Goal: Task Accomplishment & Management: Complete application form

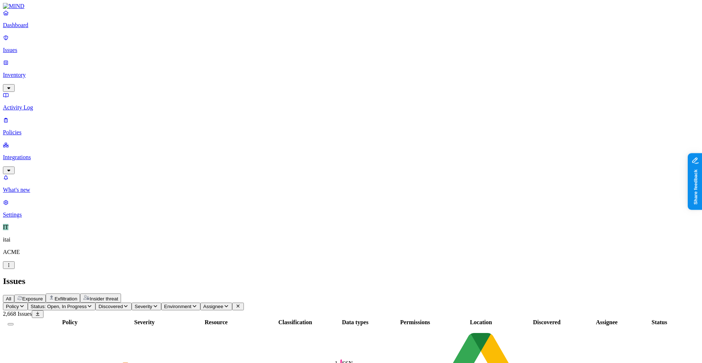
scroll to position [116, 0]
click at [29, 29] on p "Dashboard" at bounding box center [351, 25] width 696 height 7
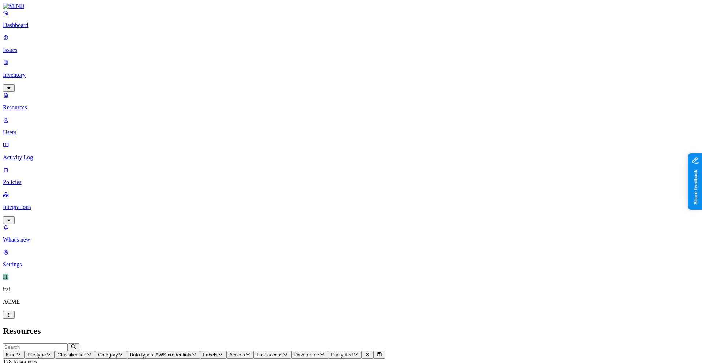
click at [18, 29] on p "Dashboard" at bounding box center [351, 25] width 696 height 7
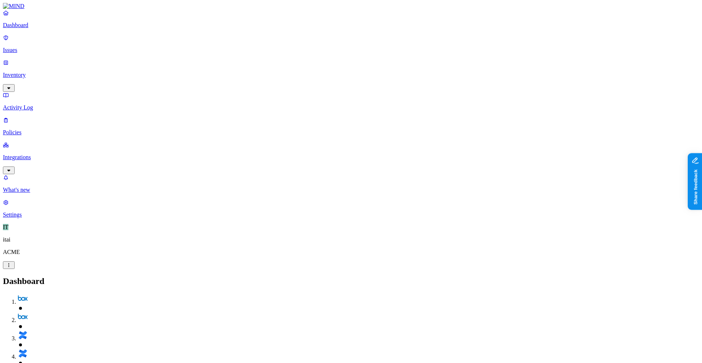
click at [42, 59] on link "Inventory" at bounding box center [351, 74] width 696 height 31
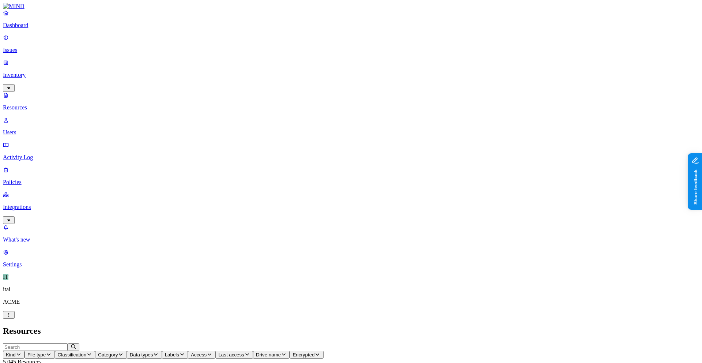
click at [60, 129] on p "Users" at bounding box center [351, 132] width 696 height 7
click at [221, 326] on div "Users" at bounding box center [351, 331] width 696 height 10
click at [85, 352] on span "Source" at bounding box center [76, 354] width 15 height 5
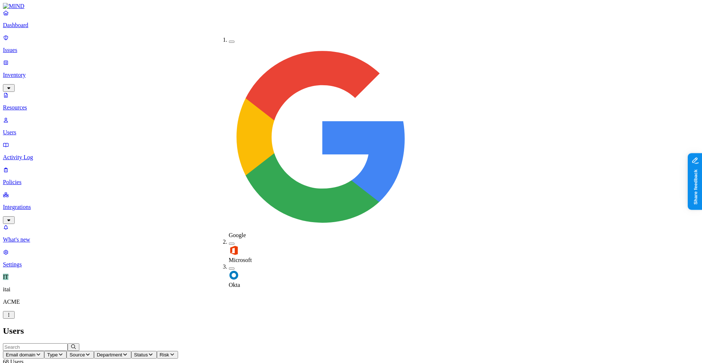
click at [237, 281] on span "Okta" at bounding box center [234, 284] width 11 height 6
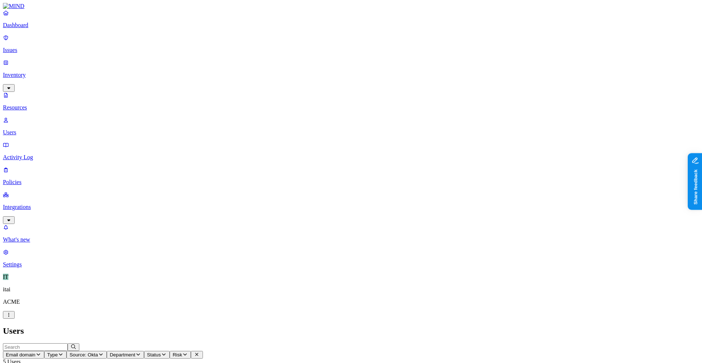
click at [59, 179] on p "Policies" at bounding box center [351, 182] width 696 height 7
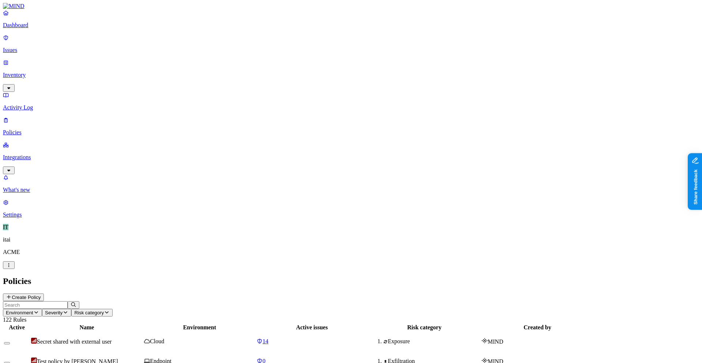
click at [44, 293] on button "Create Policy" at bounding box center [23, 297] width 41 height 8
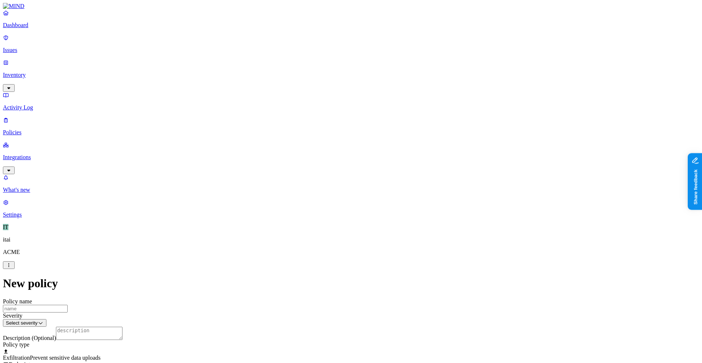
scroll to position [132, 0]
click at [328, 246] on label "Web Domain" at bounding box center [318, 242] width 19 height 13
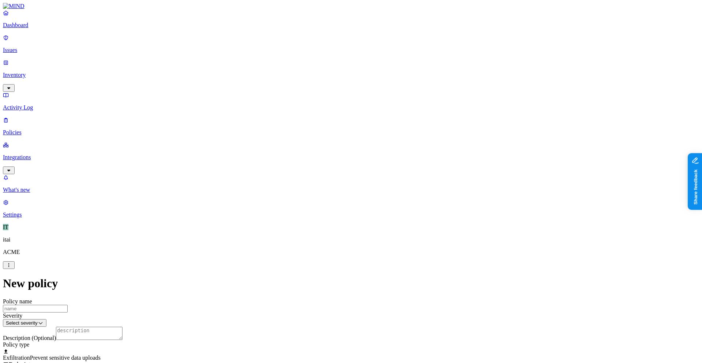
click at [328, 277] on label "Web Domain" at bounding box center [318, 272] width 19 height 13
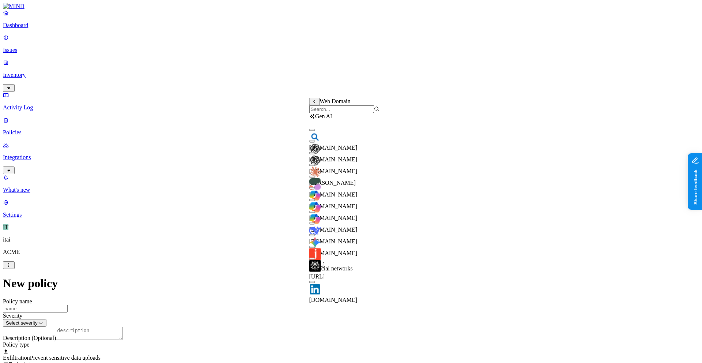
click at [376, 162] on div "[DOMAIN_NAME]" at bounding box center [344, 161] width 71 height 26
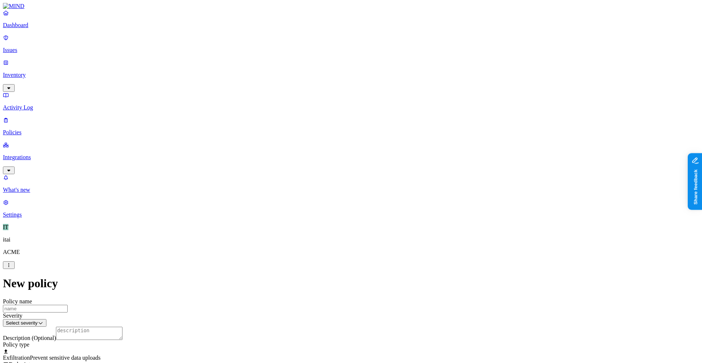
click at [323, 295] on label "Flagged user" at bounding box center [313, 291] width 19 height 13
click at [321, 299] on label "True" at bounding box center [312, 296] width 17 height 6
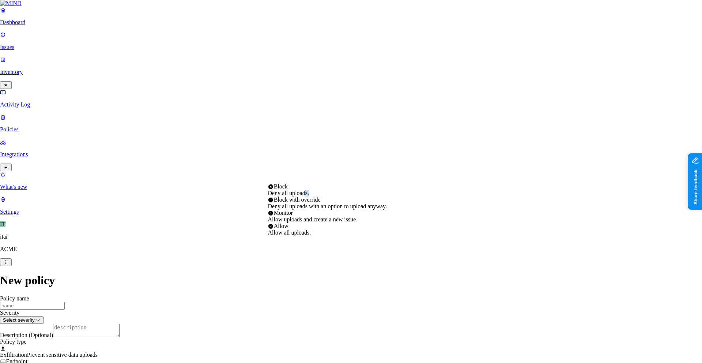
select select "4"
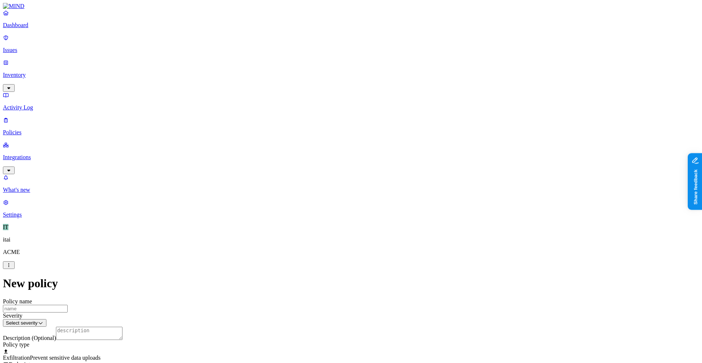
click at [296, 75] on div "Classification Data type File type" at bounding box center [296, 91] width 0 height 35
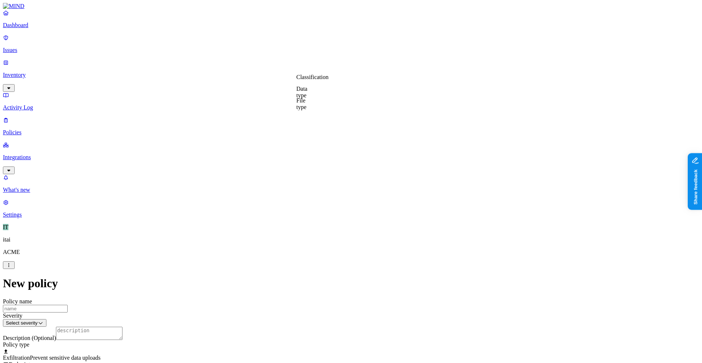
click at [314, 80] on label "Classification" at bounding box center [312, 77] width 32 height 6
click at [311, 153] on span "Secret" at bounding box center [303, 153] width 15 height 6
click at [49, 29] on p "Dashboard" at bounding box center [351, 25] width 696 height 7
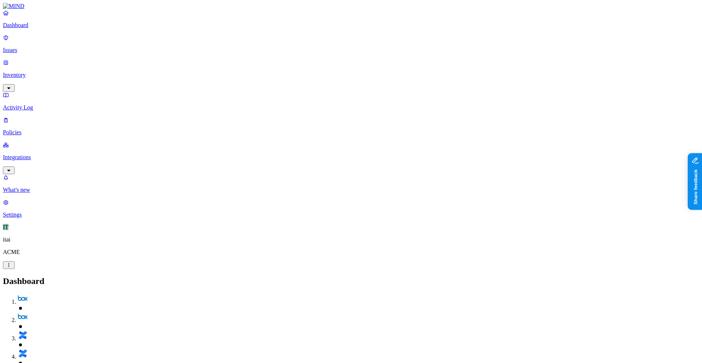
drag, startPoint x: 657, startPoint y: 88, endPoint x: 312, endPoint y: 84, distance: 345.1
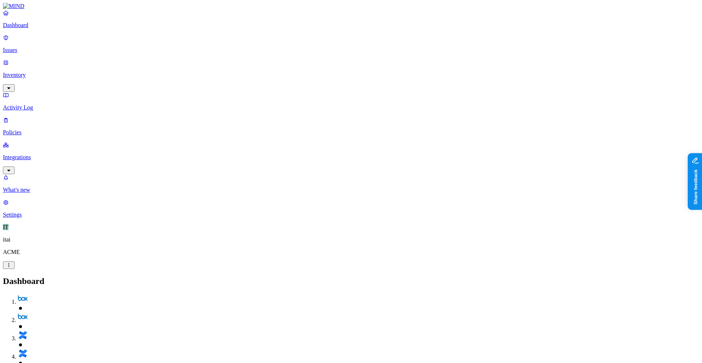
drag, startPoint x: 373, startPoint y: 119, endPoint x: 368, endPoint y: 143, distance: 23.8
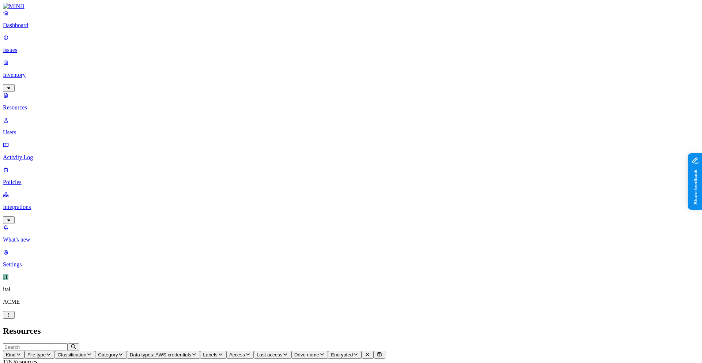
click at [245, 352] on span "Access" at bounding box center [237, 354] width 16 height 5
click at [393, 142] on div "Public" at bounding box center [393, 152] width 0 height 20
click at [286, 326] on h2 "Resources" at bounding box center [351, 331] width 696 height 10
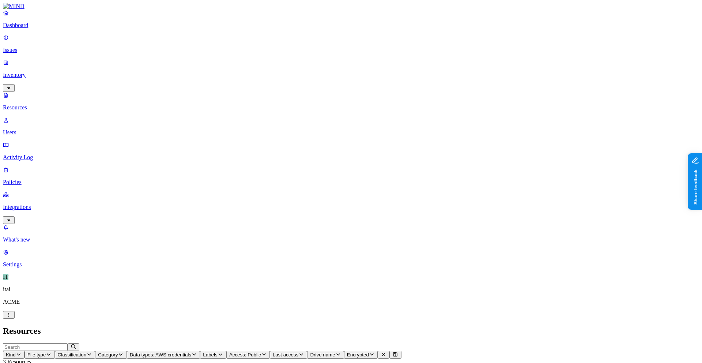
click at [63, 29] on link "Dashboard" at bounding box center [351, 19] width 696 height 19
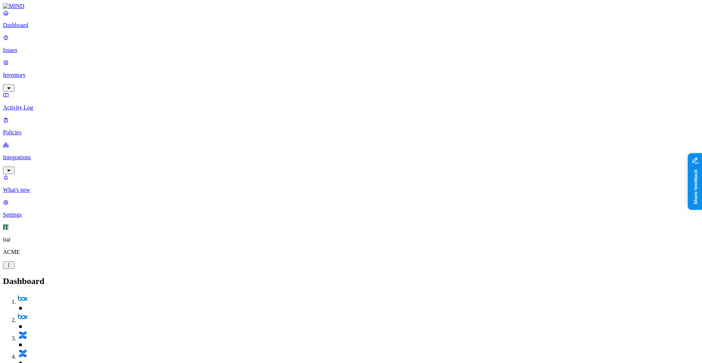
click at [27, 129] on p "Policies" at bounding box center [351, 132] width 696 height 7
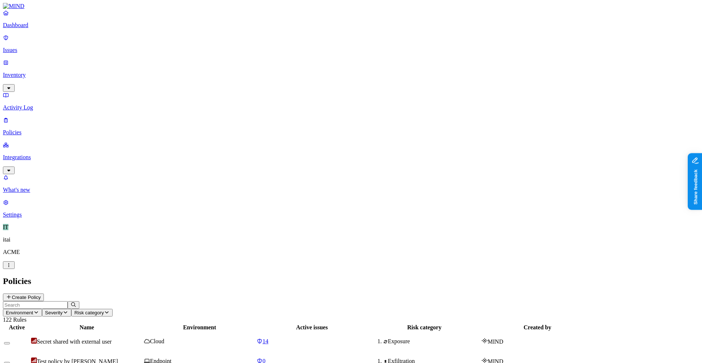
click at [44, 293] on button "Create Policy" at bounding box center [23, 297] width 41 height 8
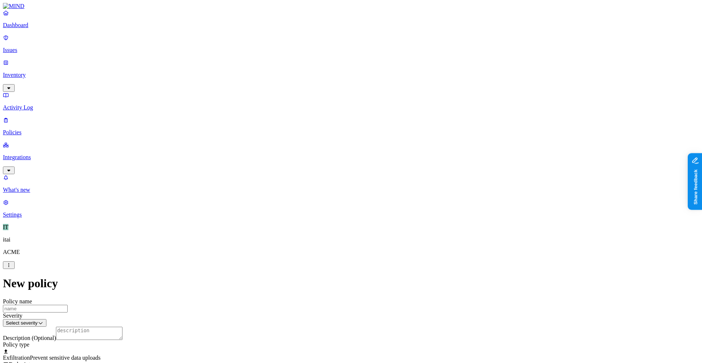
drag, startPoint x: 701, startPoint y: 120, endPoint x: 700, endPoint y: 125, distance: 5.3
click at [323, 257] on label "Classification" at bounding box center [312, 256] width 32 height 6
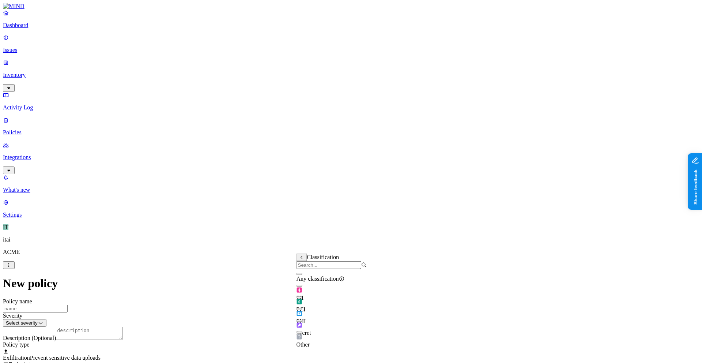
click at [307, 328] on div "Secret" at bounding box center [331, 325] width 71 height 20
click at [319, 333] on label "Web Domain" at bounding box center [318, 332] width 19 height 13
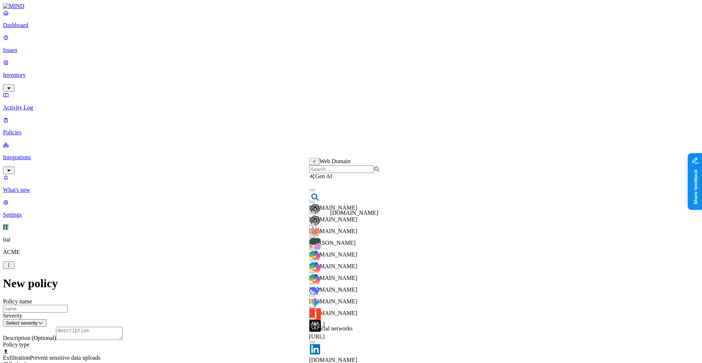
click at [339, 228] on span "[DOMAIN_NAME]" at bounding box center [333, 231] width 48 height 6
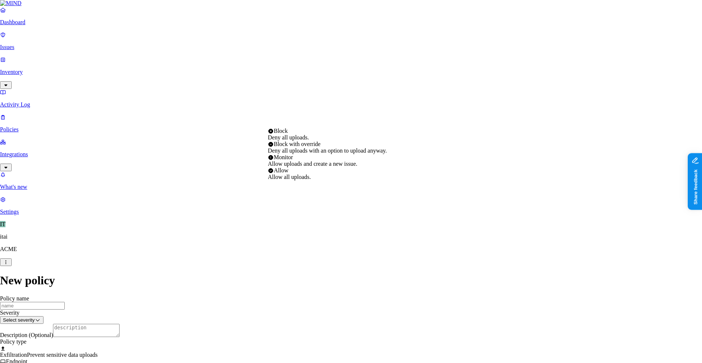
select select "4"
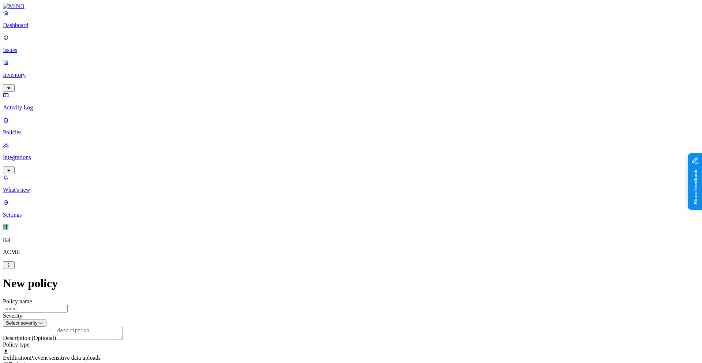
scroll to position [82, 0]
click at [59, 47] on p "Issues" at bounding box center [351, 50] width 696 height 7
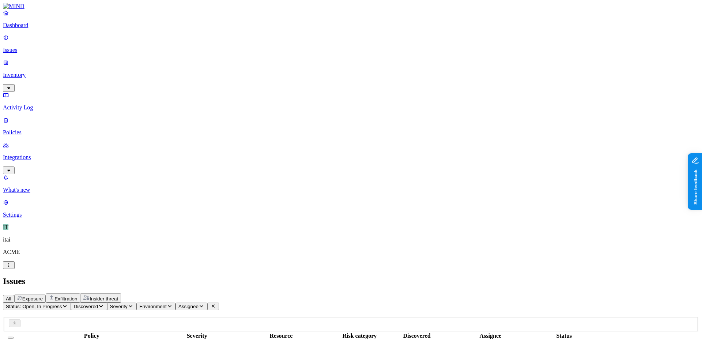
click at [59, 29] on p "Dashboard" at bounding box center [351, 25] width 696 height 7
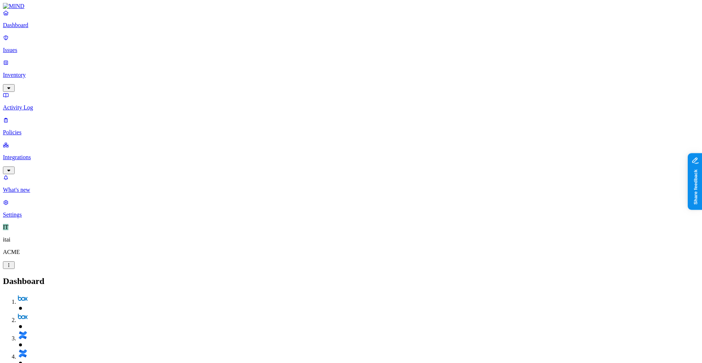
click at [15, 141] on link "Integrations" at bounding box center [351, 156] width 696 height 31
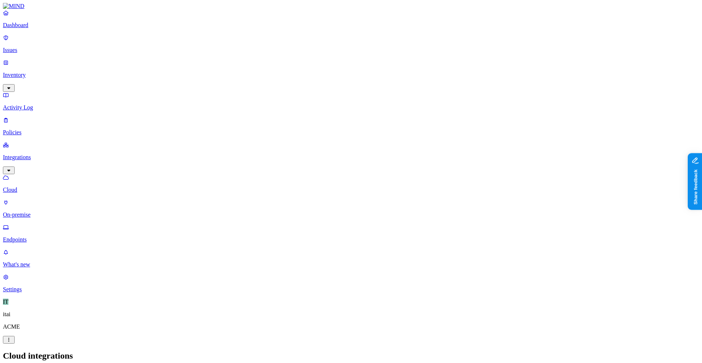
click at [51, 211] on p "On-premise" at bounding box center [351, 214] width 696 height 7
click at [53, 236] on p "Endpoints" at bounding box center [351, 239] width 696 height 7
click at [49, 199] on link "On-premise" at bounding box center [351, 208] width 696 height 19
click at [56, 174] on link "Cloud" at bounding box center [351, 183] width 696 height 19
click at [40, 129] on p "Policies" at bounding box center [351, 132] width 696 height 7
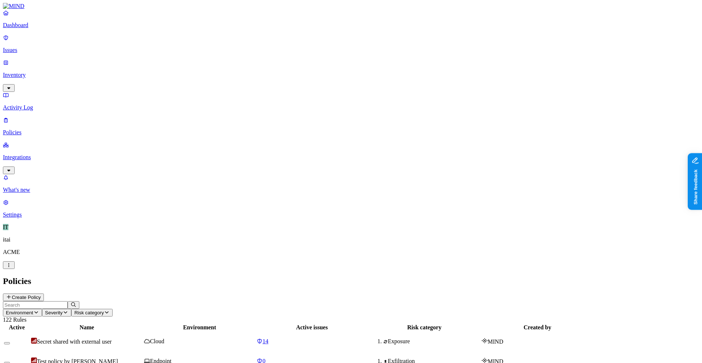
click at [39, 104] on p "Activity Log" at bounding box center [351, 107] width 696 height 7
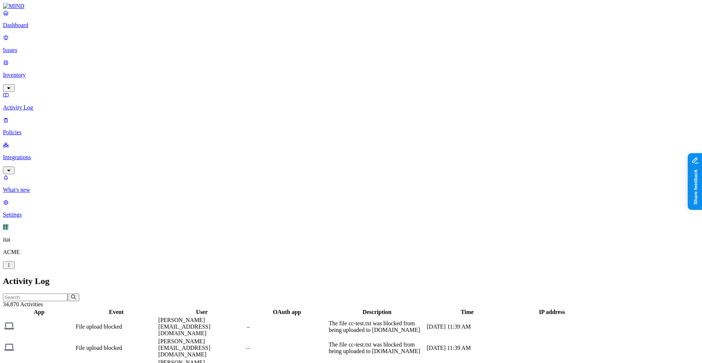
click at [43, 141] on link "Integrations" at bounding box center [351, 156] width 696 height 31
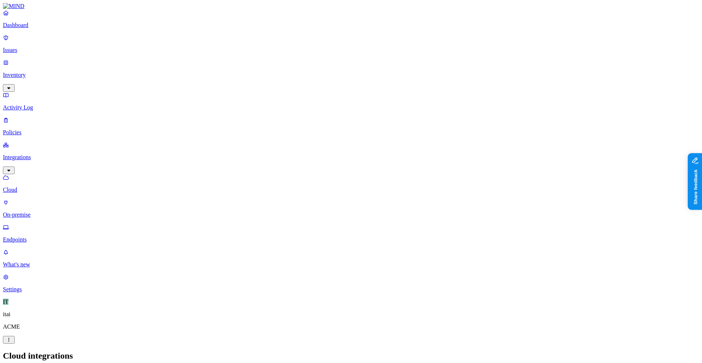
click at [45, 72] on p "Inventory" at bounding box center [351, 75] width 696 height 7
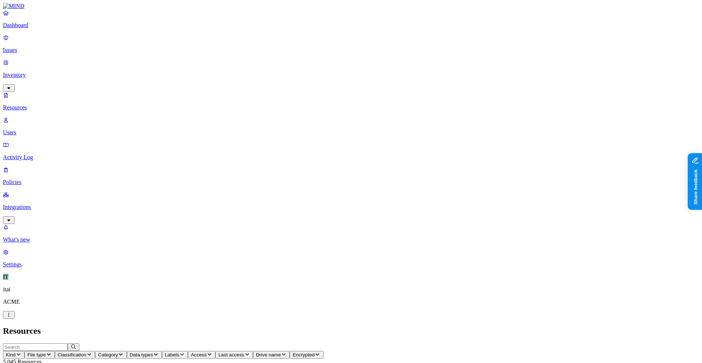
click at [87, 352] on span "Classification" at bounding box center [72, 354] width 29 height 5
click at [232, 92] on span "Secrets" at bounding box center [226, 95] width 17 height 6
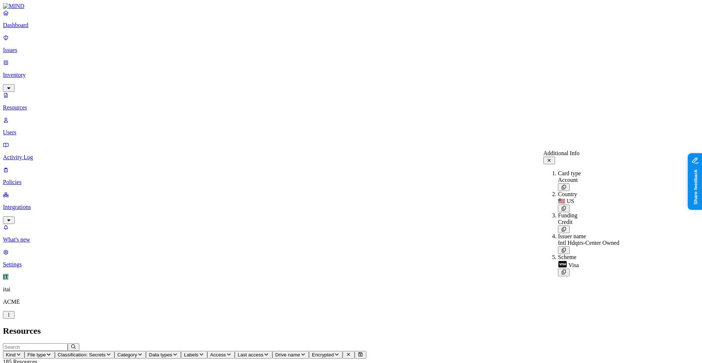
click at [46, 152] on nav "Dashboard Issues Inventory Resources Users Activity Log Policies Integrations W…" at bounding box center [351, 139] width 696 height 258
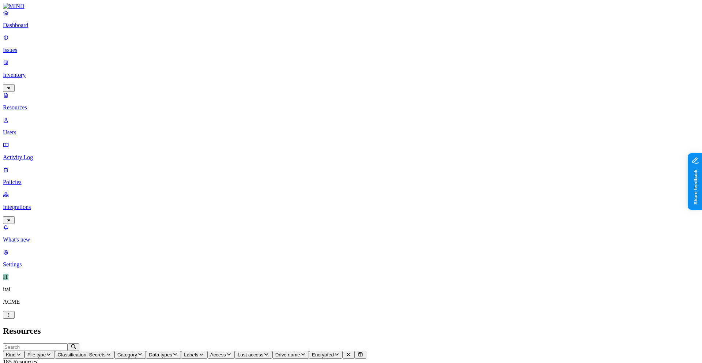
click at [45, 92] on link "Resources" at bounding box center [351, 101] width 696 height 19
click at [44, 129] on p "Users" at bounding box center [351, 132] width 696 height 7
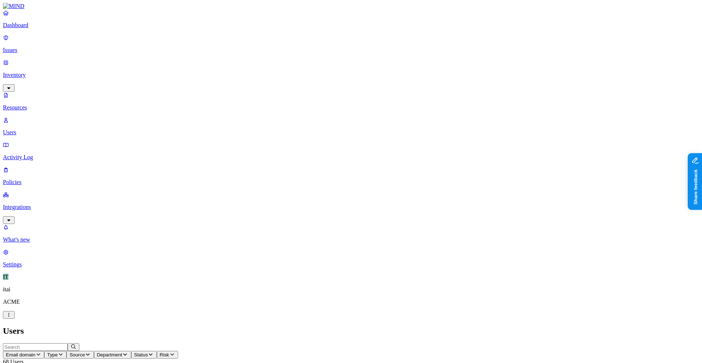
click at [220, 326] on div "Users" at bounding box center [351, 331] width 696 height 10
click at [31, 104] on p "Resources" at bounding box center [351, 107] width 696 height 7
click at [68, 343] on input "text" at bounding box center [35, 347] width 65 height 8
click at [68, 343] on input "aws" at bounding box center [35, 347] width 65 height 8
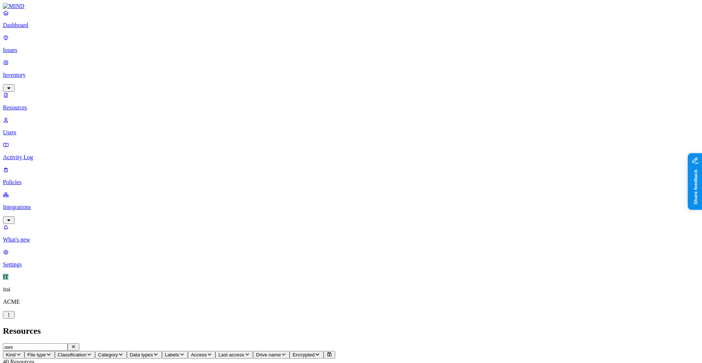
type input "aws"
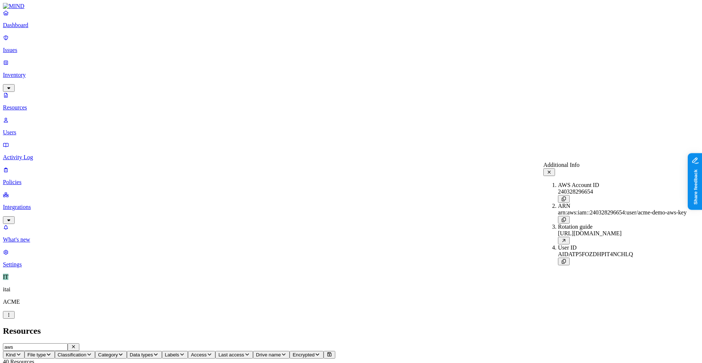
click at [66, 29] on p "Dashboard" at bounding box center [351, 25] width 696 height 7
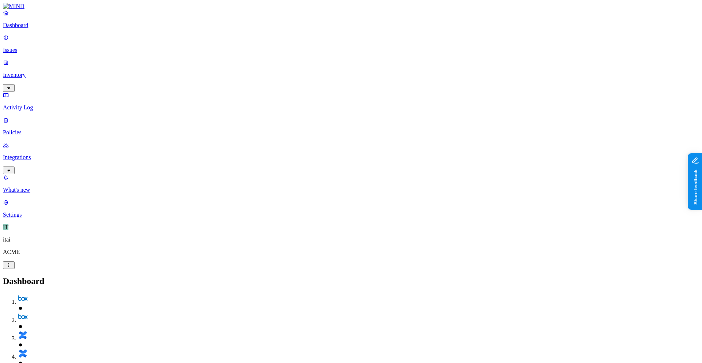
click at [33, 154] on p "Integrations" at bounding box center [351, 157] width 696 height 7
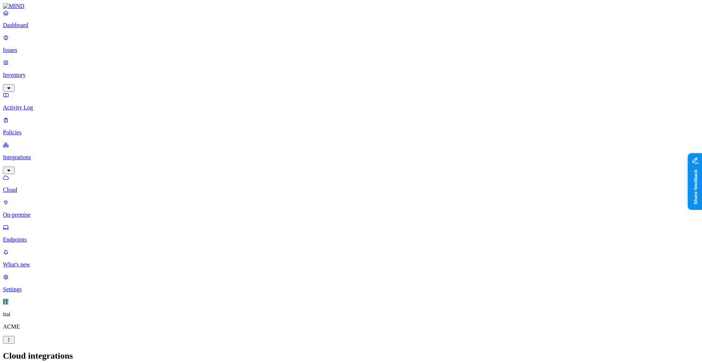
click at [26, 29] on p "Dashboard" at bounding box center [351, 25] width 696 height 7
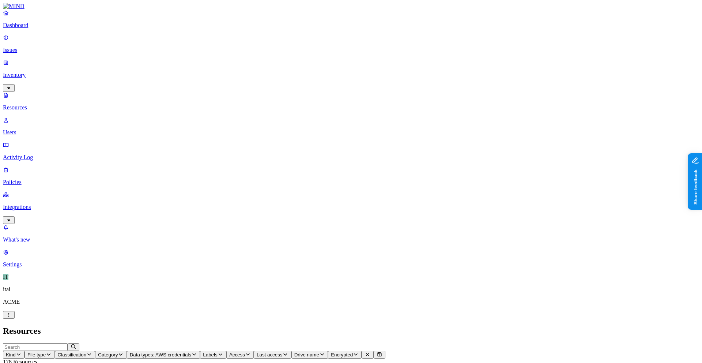
click at [254, 351] on button "Access" at bounding box center [239, 355] width 27 height 8
click at [403, 155] on span "Public" at bounding box center [400, 158] width 15 height 6
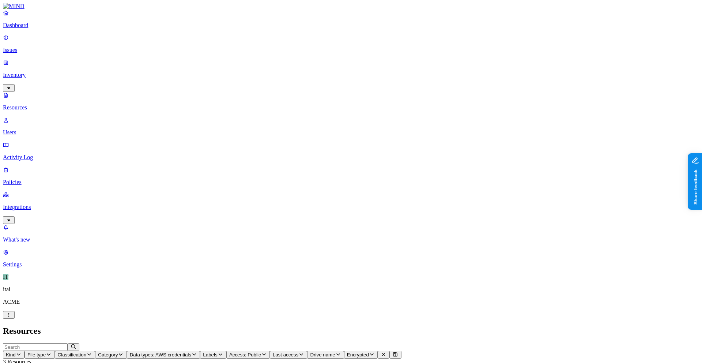
click at [35, 28] on link "Dashboard" at bounding box center [351, 19] width 696 height 19
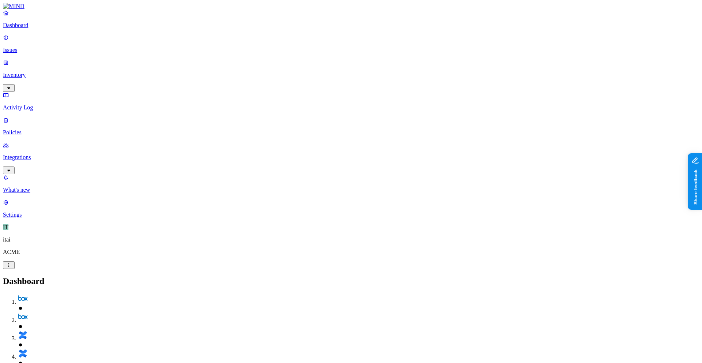
click at [31, 129] on p "Policies" at bounding box center [351, 132] width 696 height 7
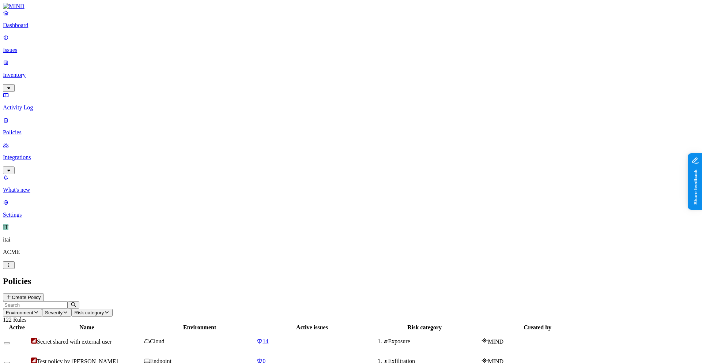
click at [47, 59] on link "Inventory" at bounding box center [351, 74] width 696 height 31
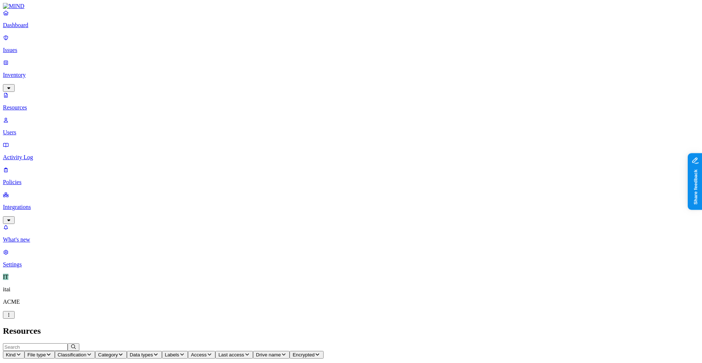
click at [48, 52] on div "Dashboard Issues Inventory Resources Users Activity Log Policies Integrations" at bounding box center [351, 117] width 696 height 214
click at [48, 50] on link "Issues" at bounding box center [351, 43] width 696 height 19
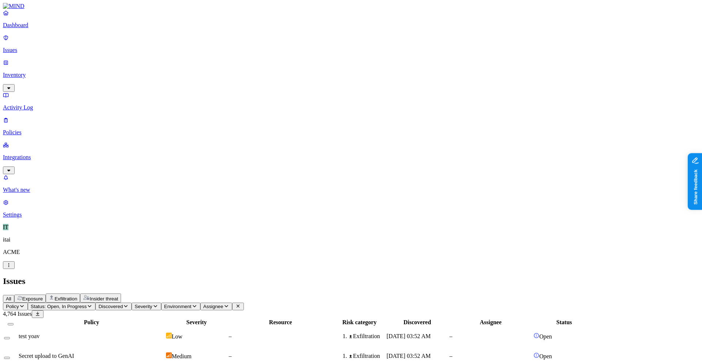
click at [181, 293] on div "All Exposure Exfiltration Insider threat" at bounding box center [351, 297] width 696 height 9
click at [80, 293] on button "Exfiltration" at bounding box center [63, 297] width 34 height 9
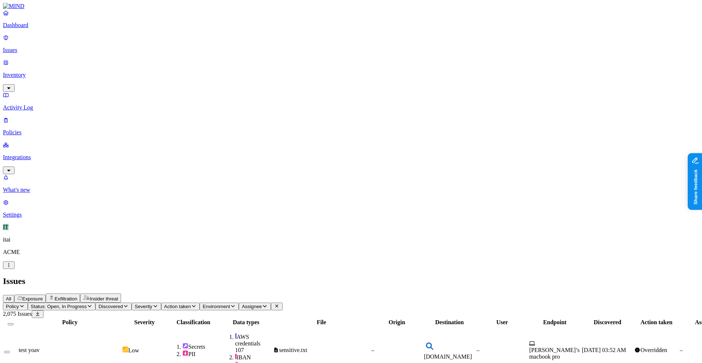
click at [46, 294] on button "Exposure" at bounding box center [29, 298] width 31 height 8
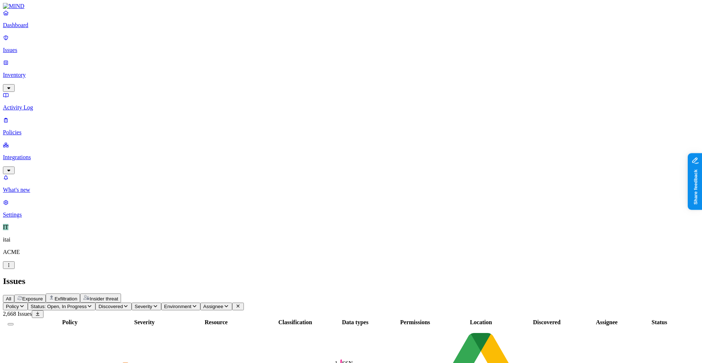
click at [118, 296] on span "Insider threat" at bounding box center [104, 298] width 29 height 5
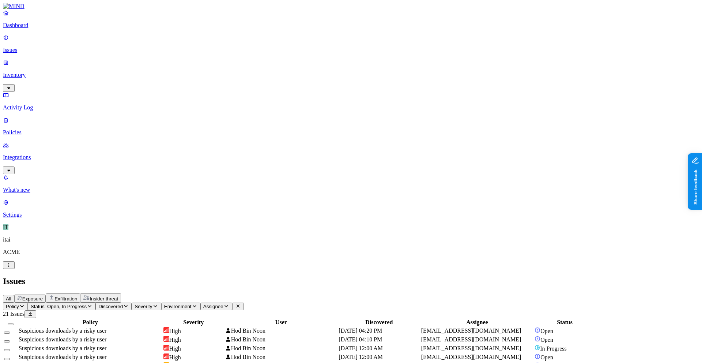
click at [48, 38] on div "Dashboard Issues Inventory Activity Log Policies Integrations" at bounding box center [351, 92] width 696 height 164
click at [48, 29] on link "Dashboard" at bounding box center [351, 19] width 696 height 19
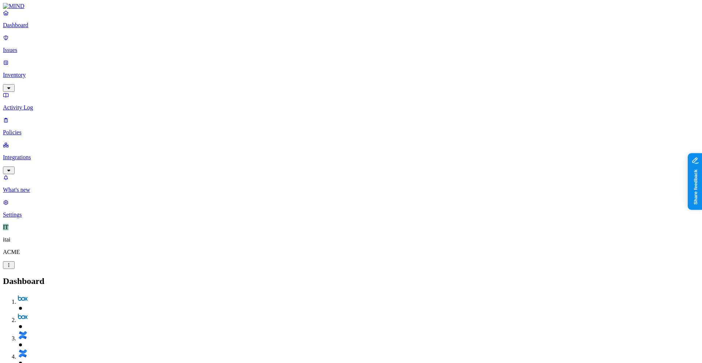
click at [12, 104] on nav "Dashboard Issues Inventory Activity Log Policies Integrations What's new 1 Sett…" at bounding box center [351, 114] width 696 height 208
click at [23, 154] on p "Integrations" at bounding box center [351, 157] width 696 height 7
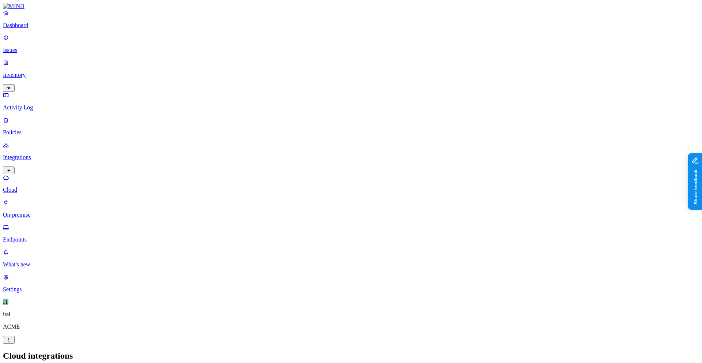
click at [23, 154] on p "Integrations" at bounding box center [351, 157] width 696 height 7
click at [33, 236] on p "Endpoints" at bounding box center [351, 239] width 696 height 7
click at [54, 29] on p "Dashboard" at bounding box center [351, 25] width 696 height 7
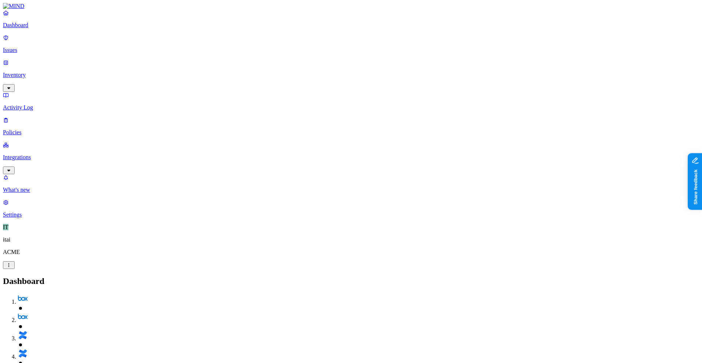
click at [14, 78] on div "Dashboard Issues Inventory Activity Log Policies Integrations" at bounding box center [351, 92] width 696 height 164
click at [18, 117] on link "Policies" at bounding box center [351, 126] width 696 height 19
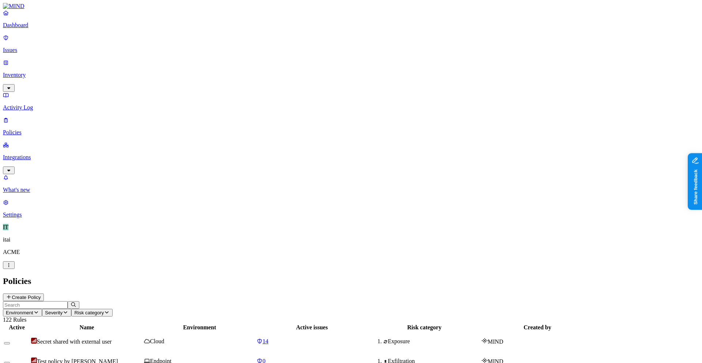
click at [646, 276] on header "Policies Create Policy" at bounding box center [351, 288] width 696 height 25
click at [44, 293] on button "Create Policy" at bounding box center [23, 297] width 41 height 8
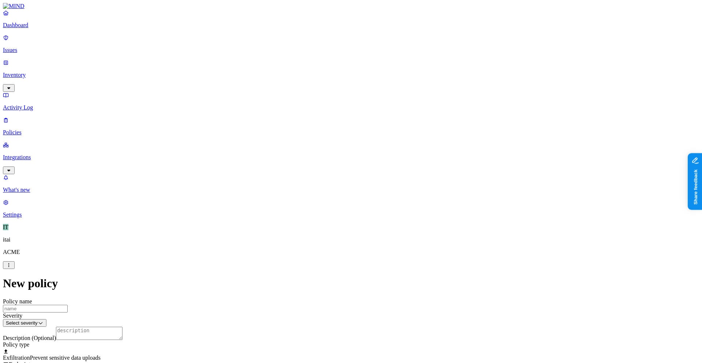
scroll to position [60, 0]
click at [410, 354] on div "Exfiltration Prevent sensitive data uploads Endpoint" at bounding box center [351, 360] width 696 height 13
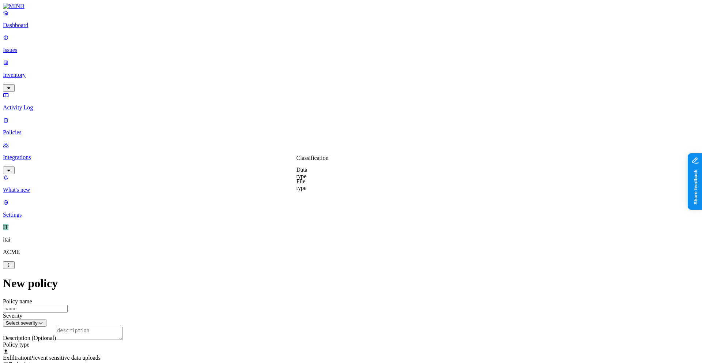
click at [314, 161] on label "Classification" at bounding box center [312, 158] width 32 height 6
click at [362, 231] on div "Secret" at bounding box center [331, 227] width 71 height 20
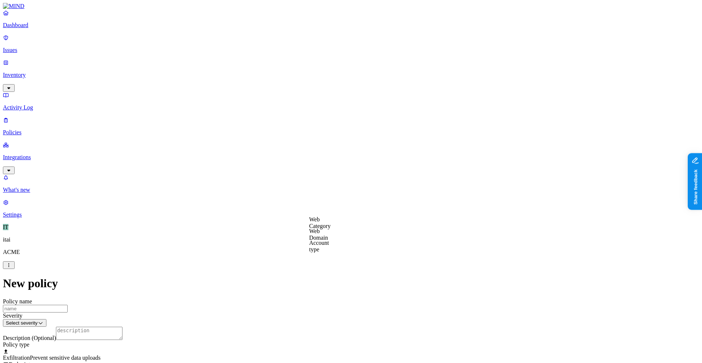
click at [326, 223] on label "Web Category" at bounding box center [320, 222] width 22 height 13
click at [326, 248] on span "Gen AI" at bounding box center [317, 248] width 17 height 6
click at [366, 234] on label "AND" at bounding box center [359, 231] width 13 height 6
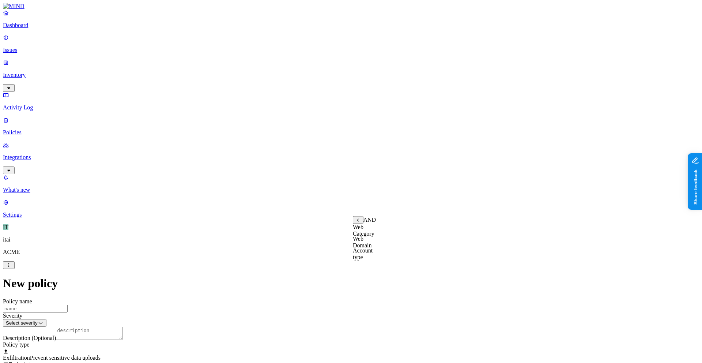
click at [372, 258] on label "Account type" at bounding box center [363, 253] width 20 height 13
click at [381, 230] on label "Unmanaged" at bounding box center [367, 227] width 28 height 6
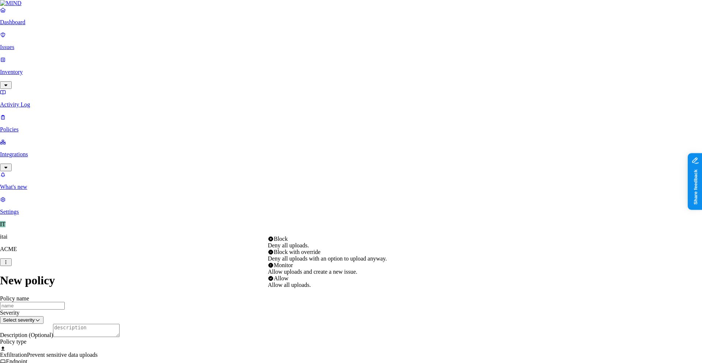
select select "3"
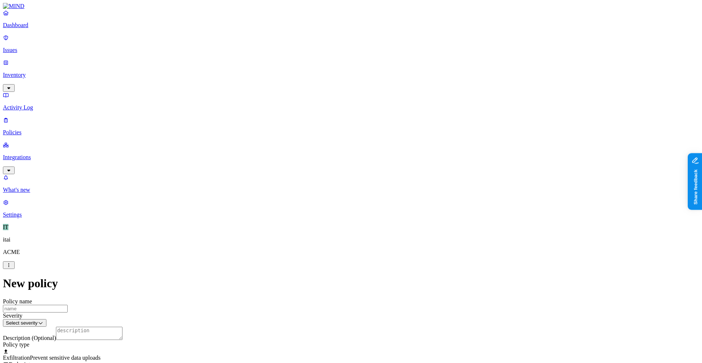
click at [321, 201] on label "Web Domain" at bounding box center [318, 203] width 19 height 13
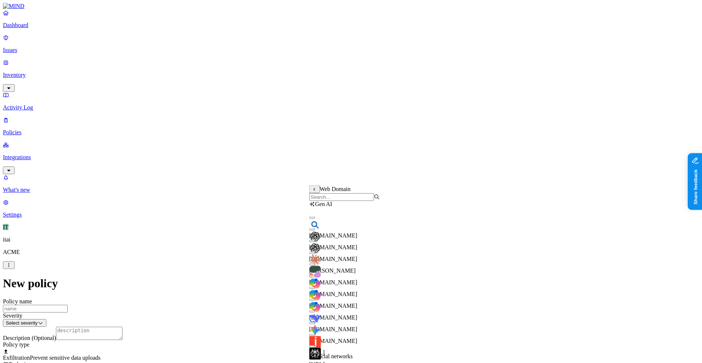
click at [343, 201] on input "search" at bounding box center [341, 197] width 65 height 8
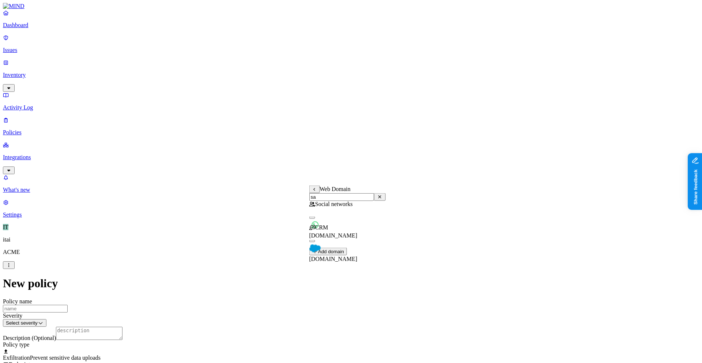
type input "sa"
click at [338, 247] on div "Social networks [DOMAIN_NAME] CRM [DOMAIN_NAME]" at bounding box center [347, 224] width 76 height 47
click at [338, 253] on div "[DOMAIN_NAME]" at bounding box center [347, 252] width 76 height 20
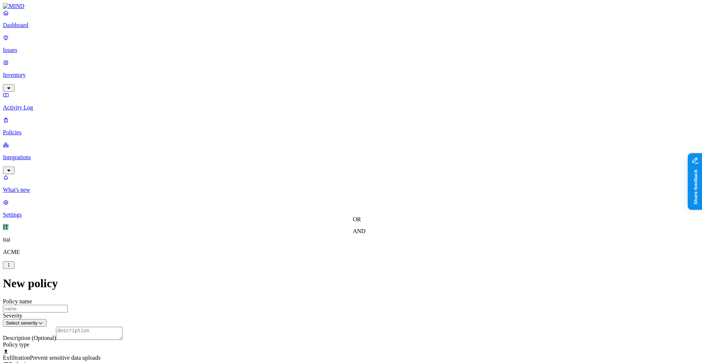
click at [331, 227] on label "Web Category" at bounding box center [320, 222] width 22 height 13
click at [336, 231] on input "search" at bounding box center [341, 228] width 65 height 8
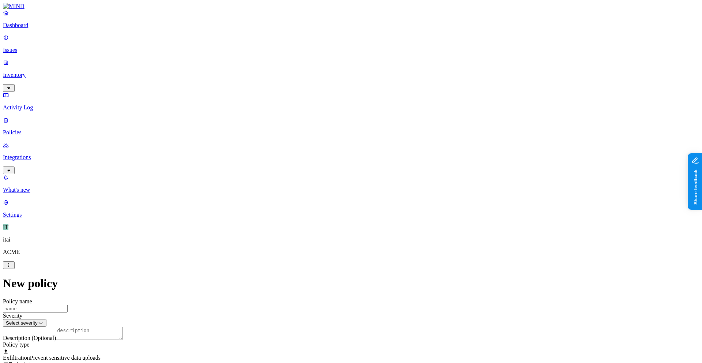
click at [328, 235] on label "Web Domain" at bounding box center [318, 234] width 19 height 13
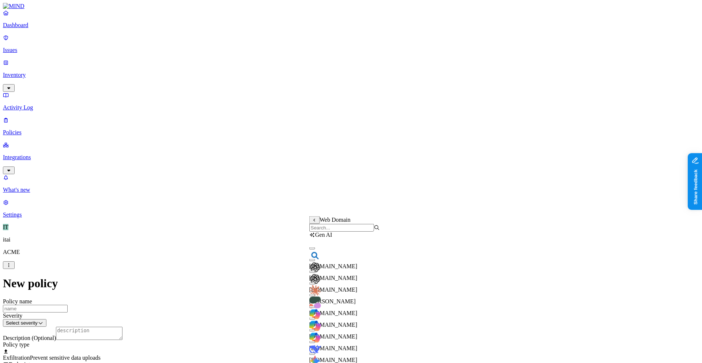
click at [336, 229] on input "search" at bounding box center [341, 228] width 65 height 8
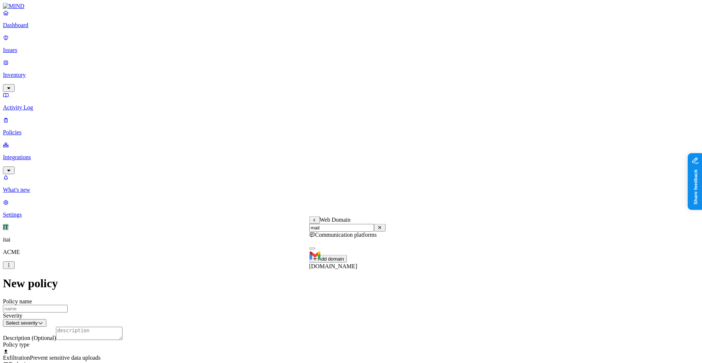
type input "mail"
click at [357, 263] on span "[DOMAIN_NAME]" at bounding box center [333, 266] width 48 height 6
drag, startPoint x: 263, startPoint y: 231, endPoint x: 269, endPoint y: 230, distance: 5.5
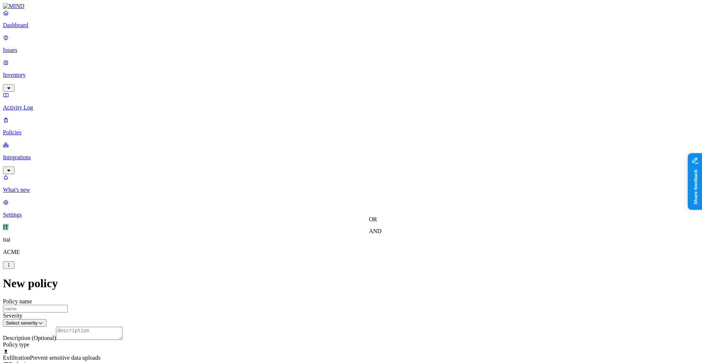
click at [377, 234] on label "AND" at bounding box center [375, 231] width 13 height 6
click at [389, 257] on label "Account type" at bounding box center [379, 253] width 20 height 13
click at [397, 230] on label "Unmanaged" at bounding box center [383, 227] width 28 height 6
click at [323, 265] on label "Flagged user" at bounding box center [313, 264] width 19 height 13
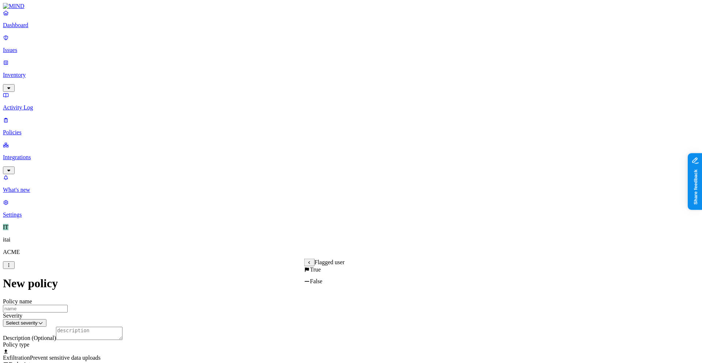
click at [321, 272] on label "True" at bounding box center [312, 269] width 17 height 6
click at [50, 47] on p "Issues" at bounding box center [351, 50] width 696 height 7
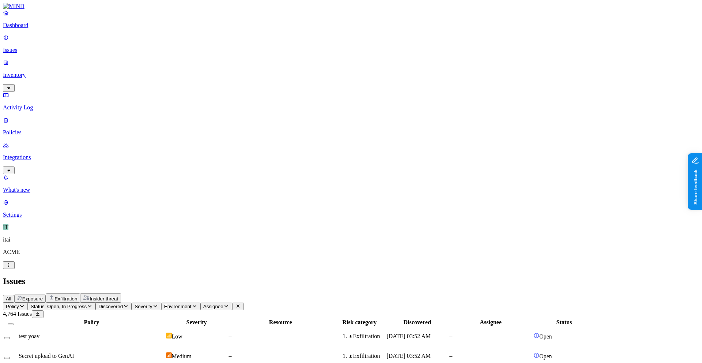
click at [50, 10] on link at bounding box center [351, 6] width 696 height 7
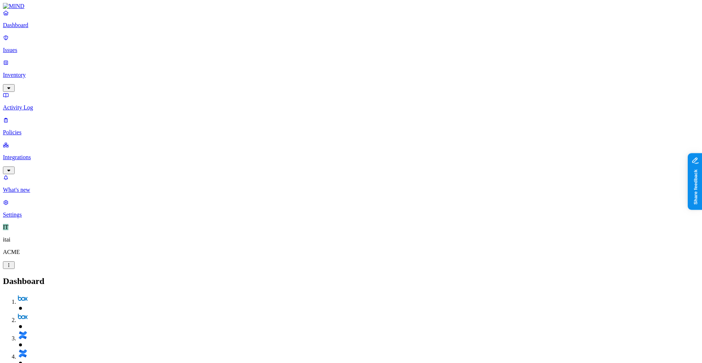
click at [49, 29] on p "Dashboard" at bounding box center [351, 25] width 696 height 7
click at [18, 129] on p "Policies" at bounding box center [351, 132] width 696 height 7
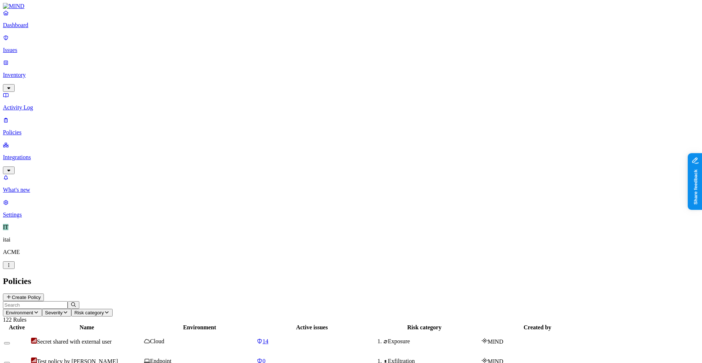
click at [42, 29] on p "Dashboard" at bounding box center [351, 25] width 696 height 7
